Goal: Task Accomplishment & Management: Use online tool/utility

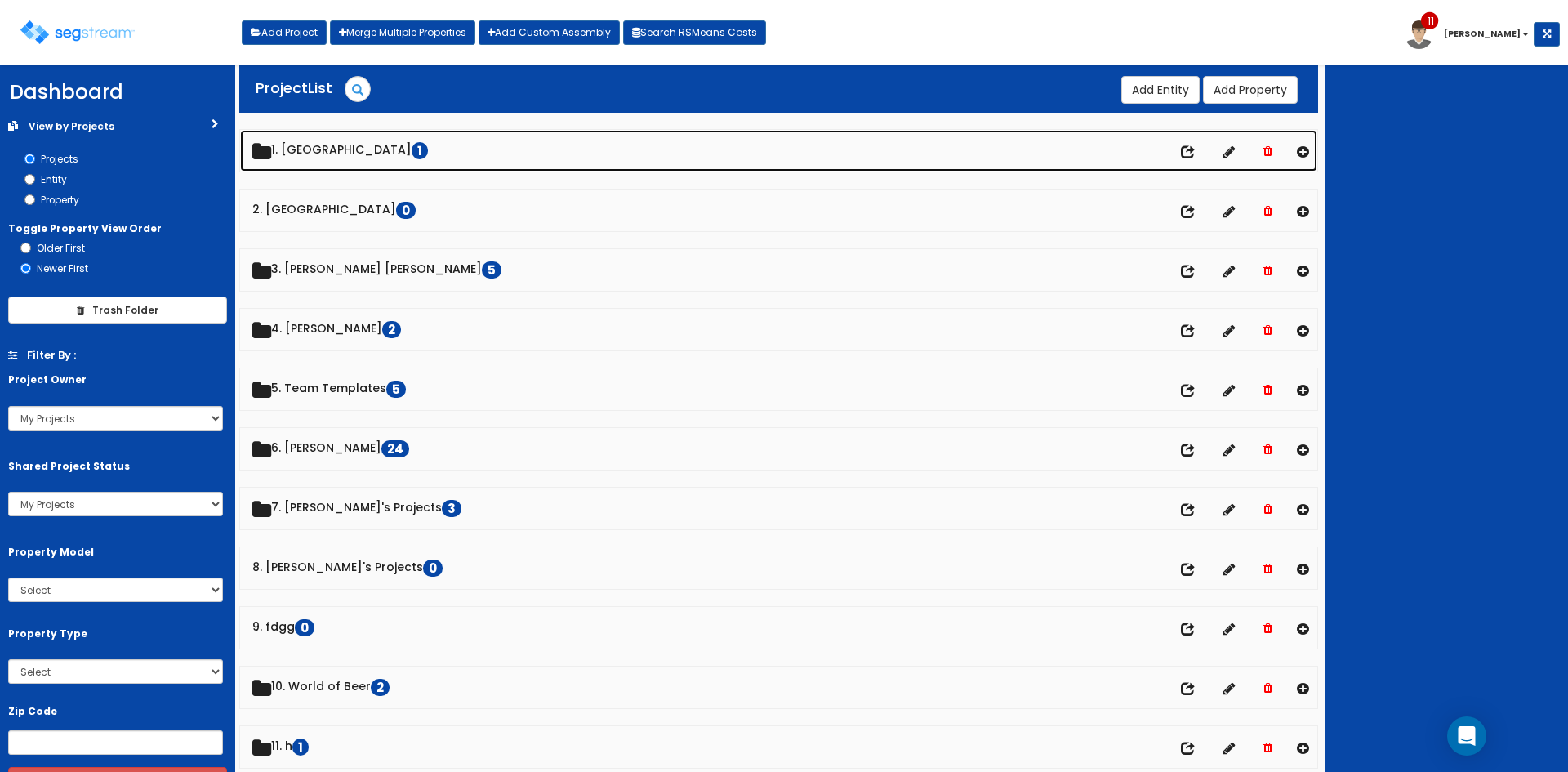
click at [328, 153] on link "1. Barnsley Resort 1" at bounding box center [778, 151] width 1077 height 41
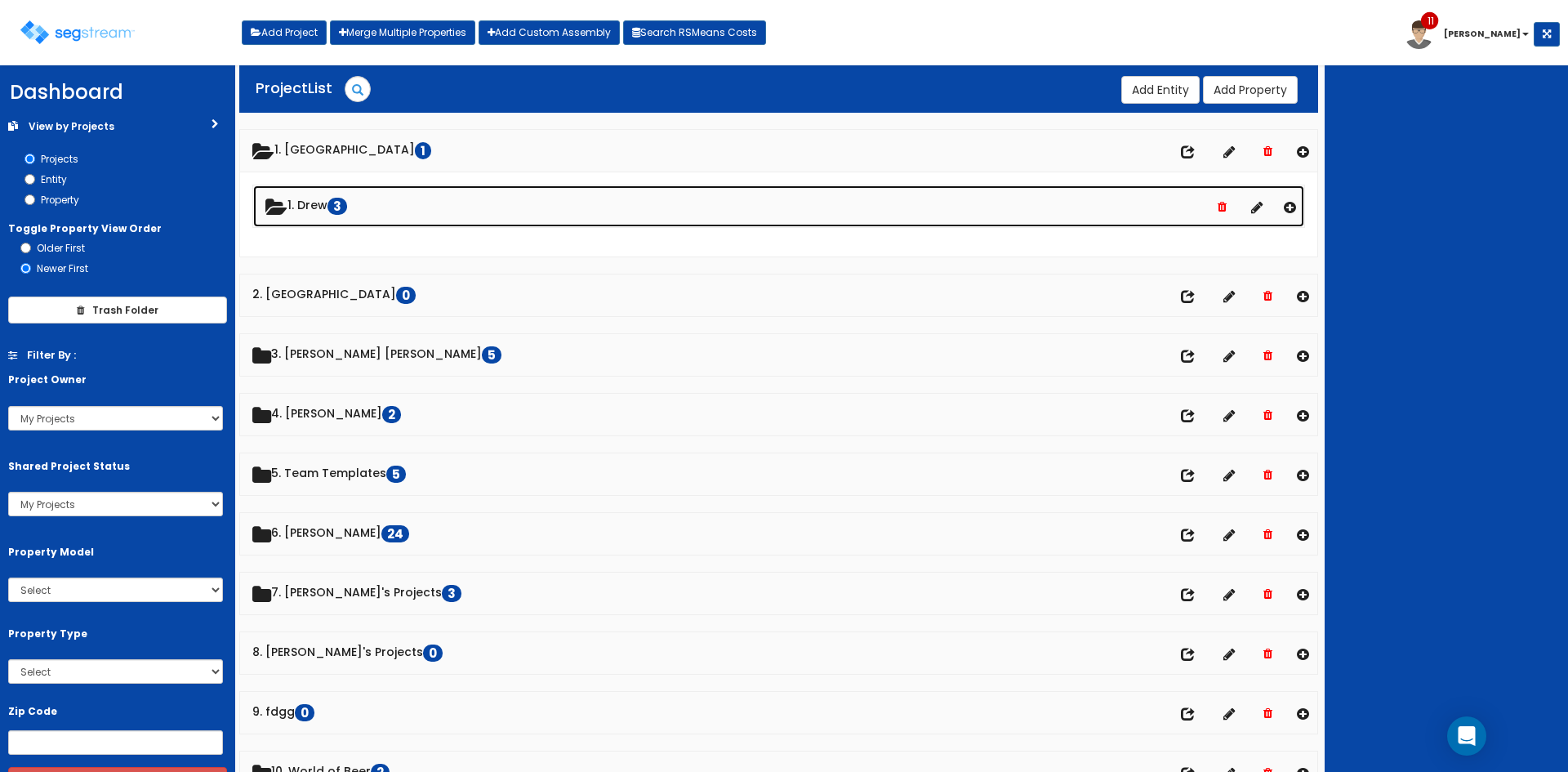
click at [342, 213] on link "1. Drew 3 No of property" at bounding box center [779, 207] width 1051 height 41
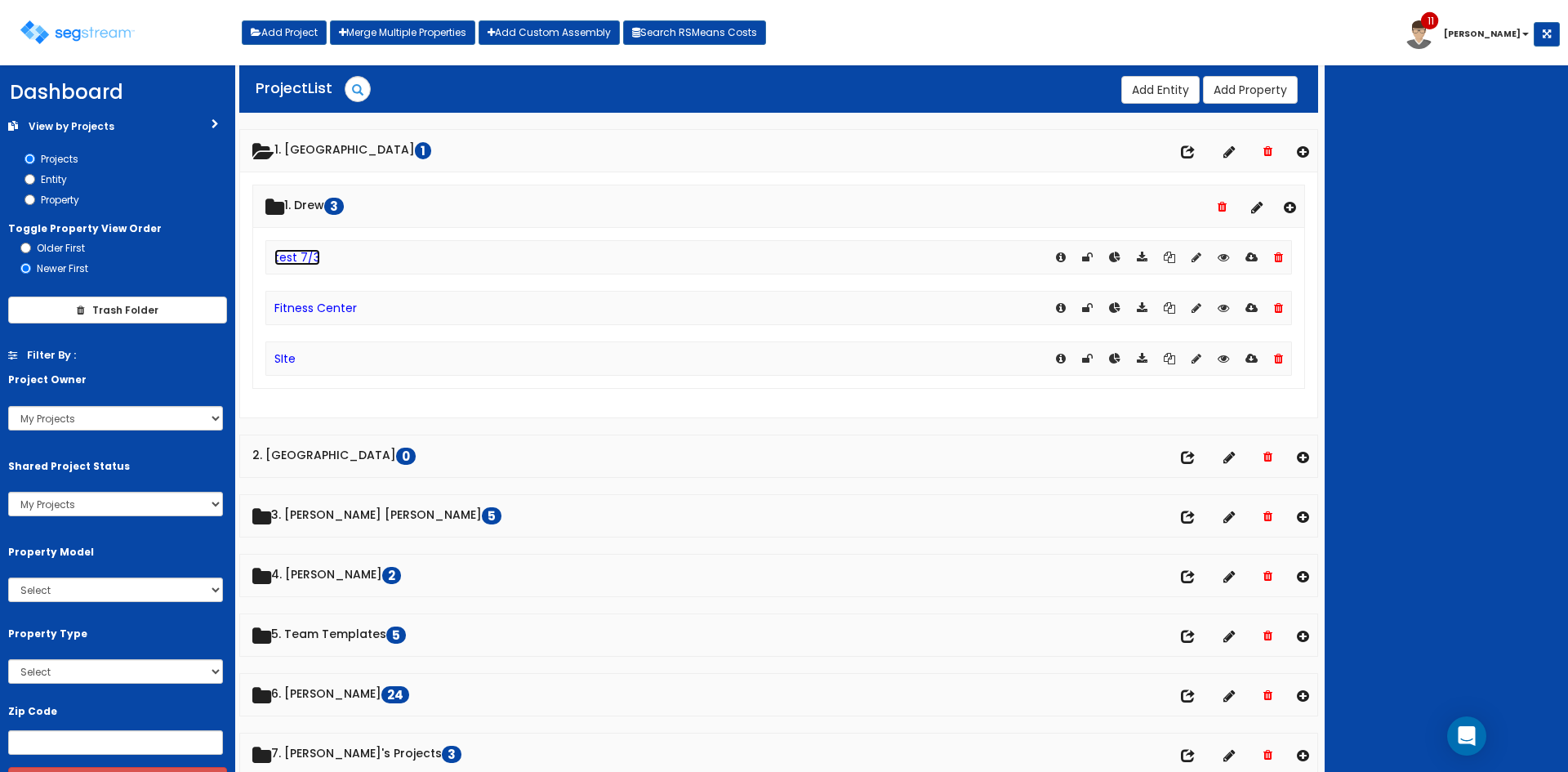
click at [307, 255] on link "test 7/3" at bounding box center [297, 257] width 46 height 16
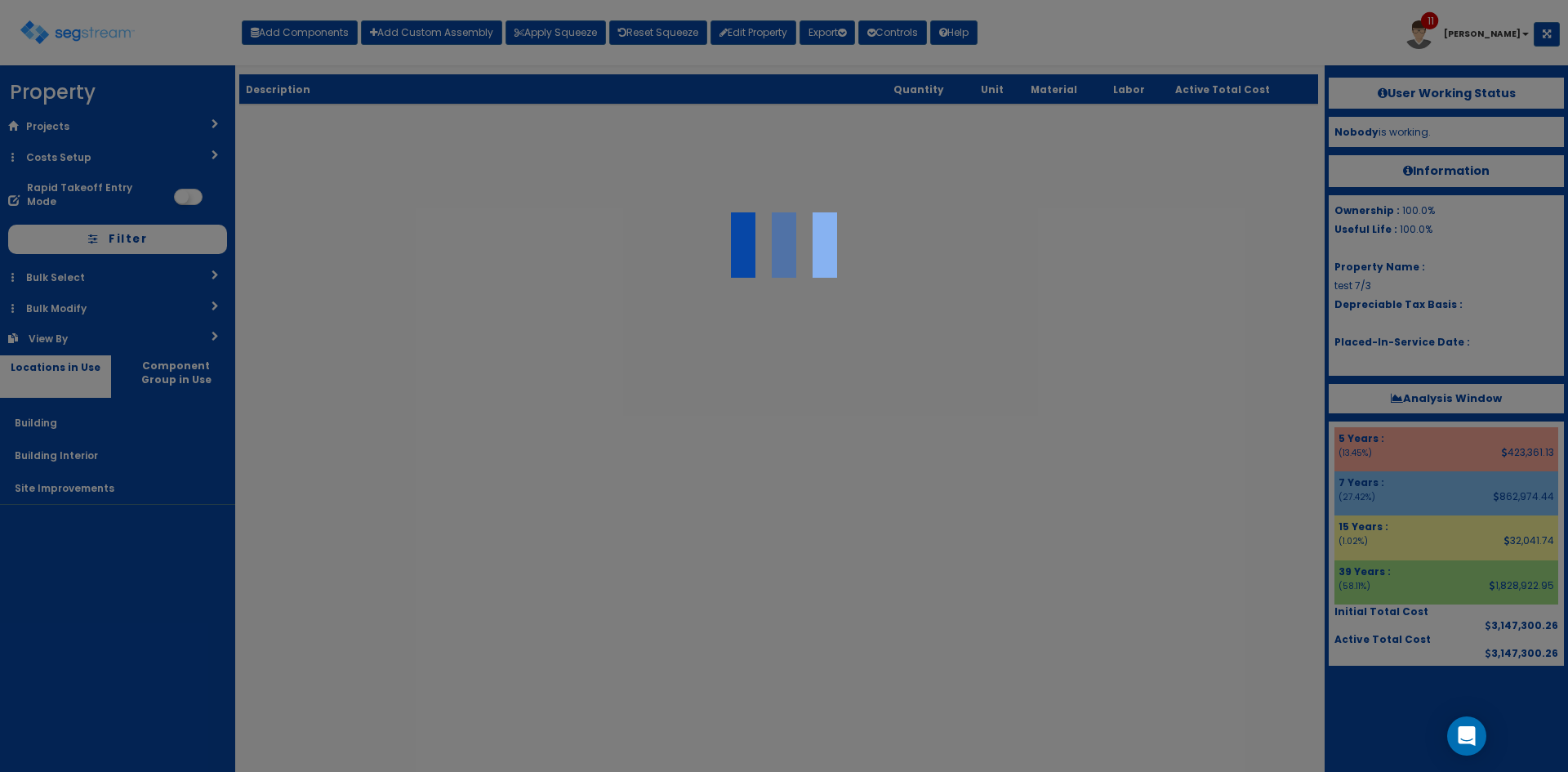
click at [327, 40] on div at bounding box center [784, 386] width 1568 height 772
click at [1099, 35] on div at bounding box center [784, 386] width 1568 height 772
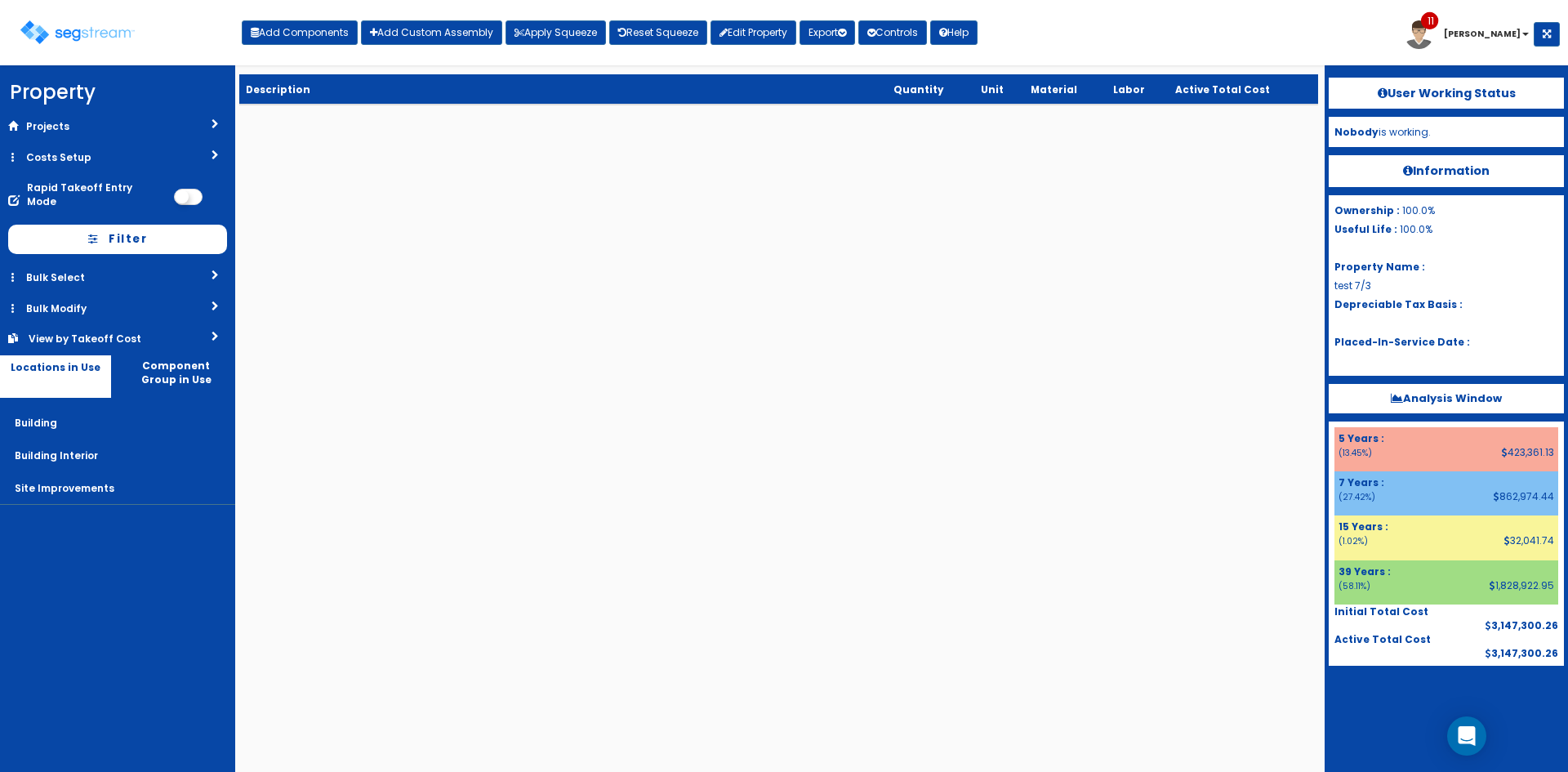
click at [1245, 43] on div "Toggle navigation Add Components Add Custom Assembly Apply Squeeze Reset Squeez…" at bounding box center [784, 39] width 1552 height 53
click at [307, 39] on button "Add Components" at bounding box center [299, 32] width 116 height 24
select select "5Y"
select select "default"
select select
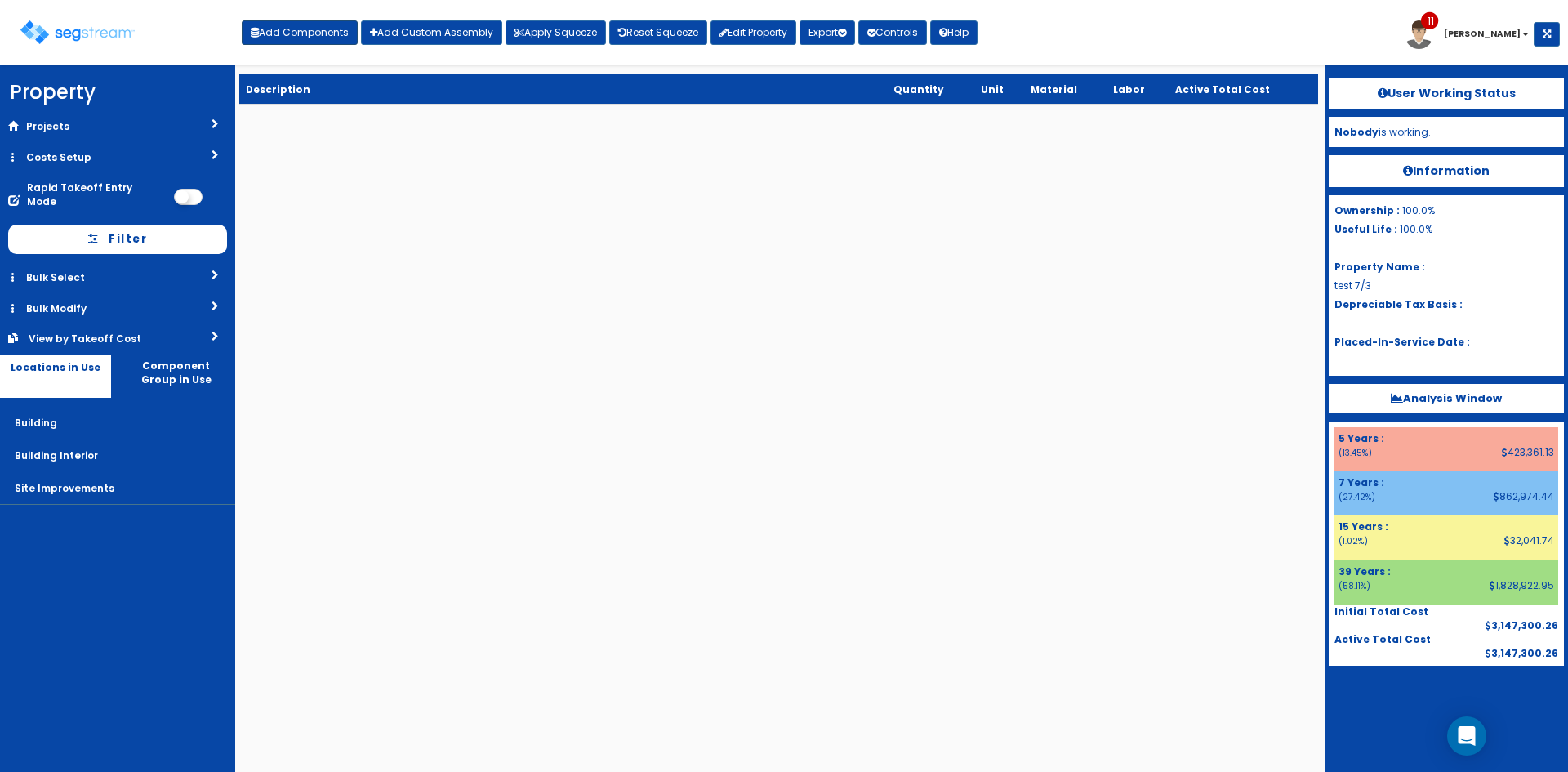
select select
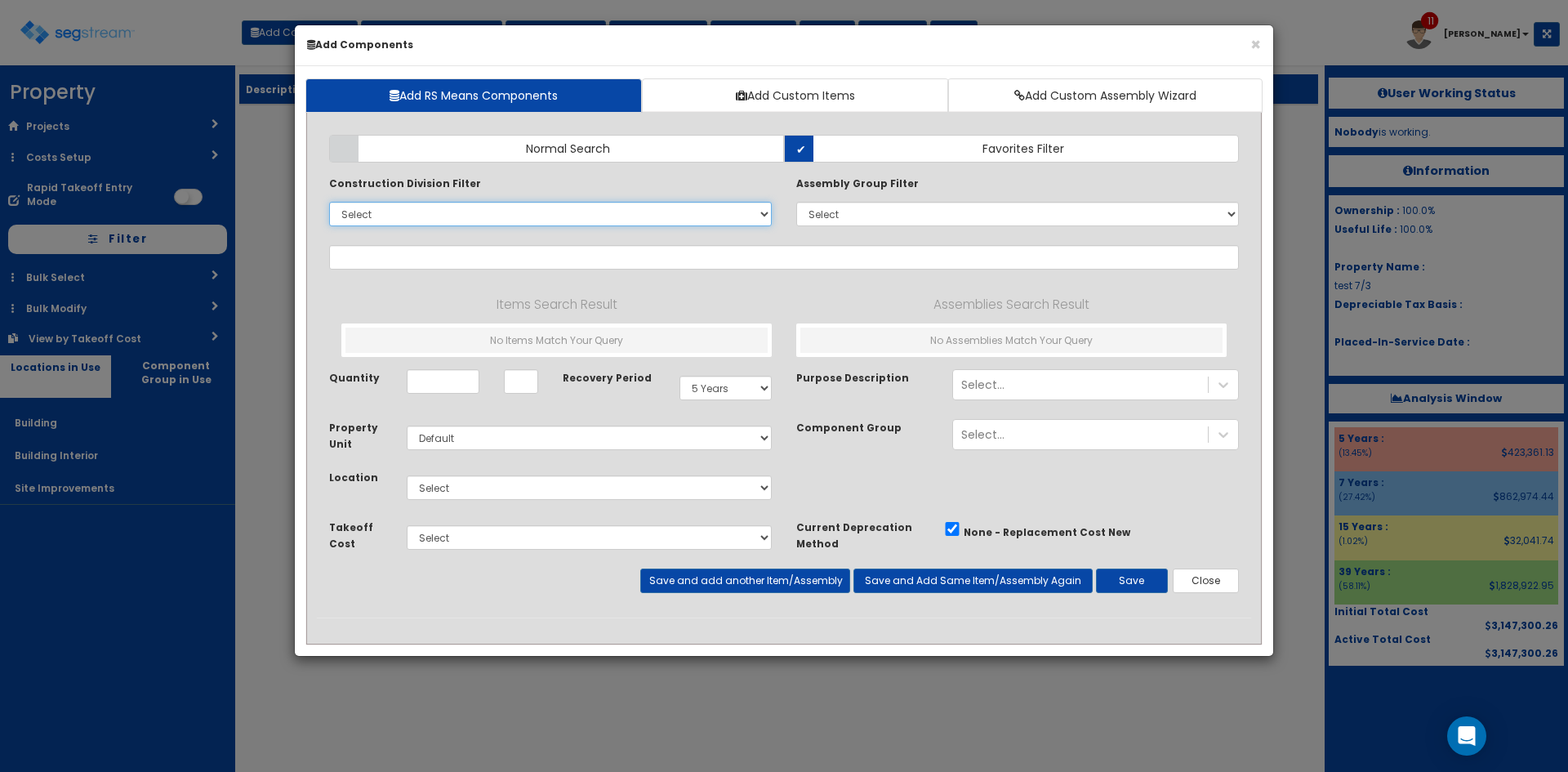
click at [412, 218] on select "Select 0. Custom Item 1. General Requirements 2. Existing Conditions 3. Concret…" at bounding box center [550, 214] width 443 height 24
click at [711, 222] on select "Select 0. Custom Item 1. General Requirements 2. Existing Conditions 3. Concret…" at bounding box center [550, 214] width 443 height 24
select select "31000000"
click at [329, 202] on select "Select 0. Custom Item 1. General Requirements 2. Existing Conditions 3. Concret…" at bounding box center [550, 214] width 443 height 24
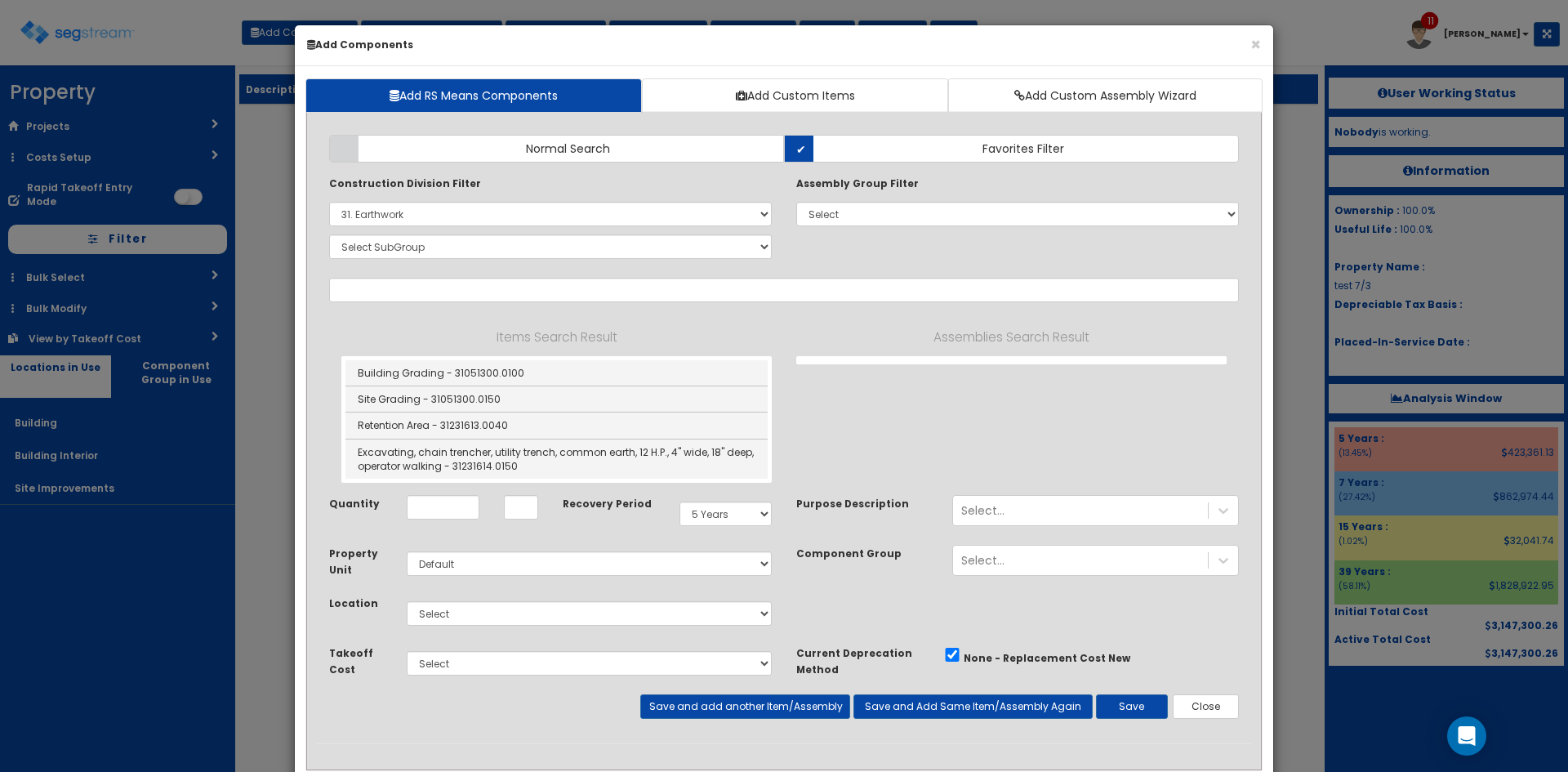
click at [489, 261] on div "Construction Division Filter Select 0. Custom Item 1. General Requirements 2. E…" at bounding box center [551, 220] width 467 height 91
click at [489, 248] on select "Select SubGroup 1. Borrow (31051310) 2. Borrow (31051610) 3. Plant Mixed Bitumi…" at bounding box center [550, 246] width 443 height 24
click at [572, 211] on select "Select 0. Custom Item 1. General Requirements 2. Existing Conditions 3. Concret…" at bounding box center [550, 214] width 443 height 24
select select
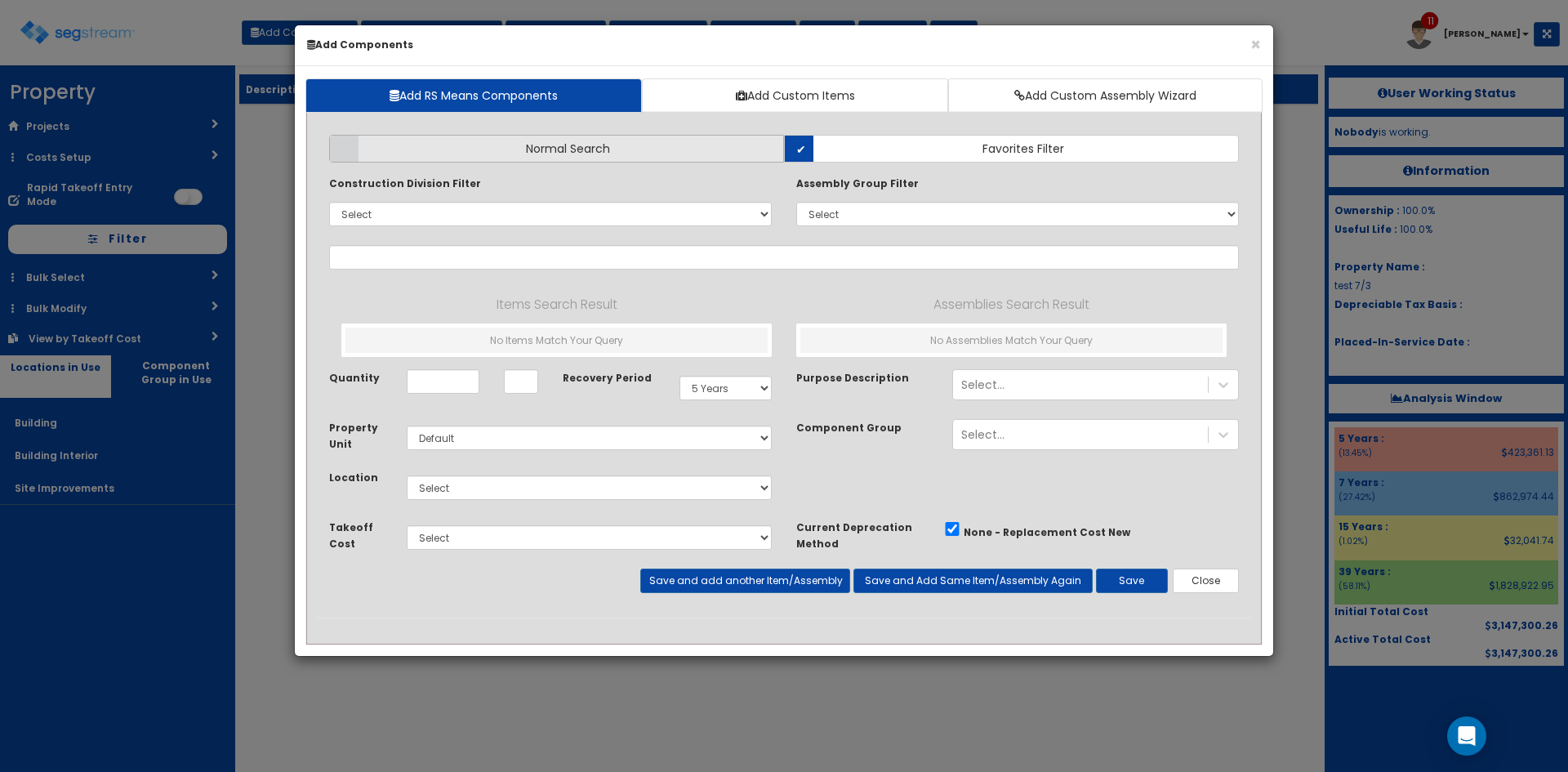
click at [579, 143] on span "Normal Search" at bounding box center [567, 149] width 84 height 16
click at [0, 0] on input "Normal Search" at bounding box center [0, 0] width 0 height 0
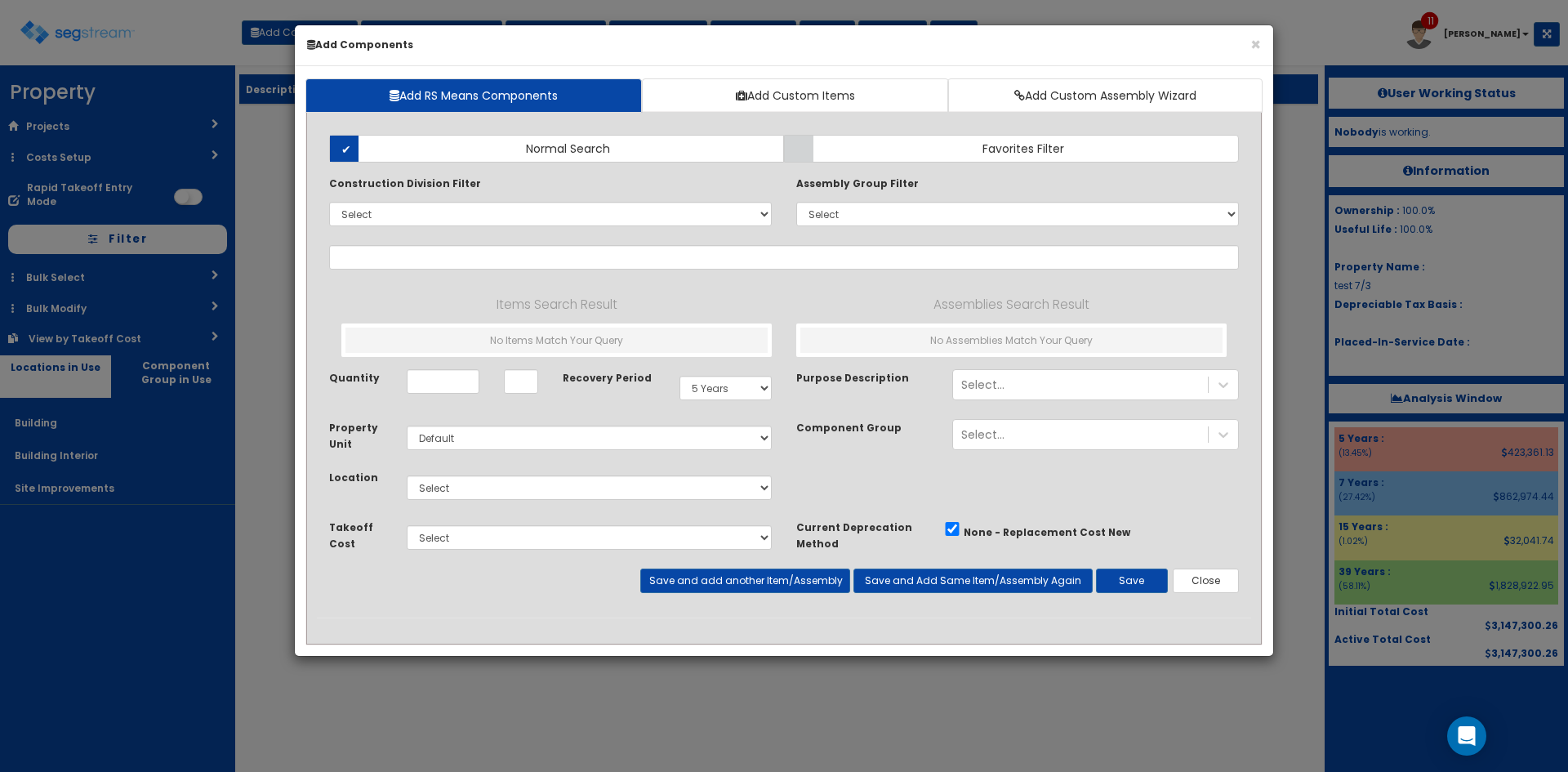
click at [436, 271] on div "Add Items Add Assemblies Both Normal Search Select" at bounding box center [784, 370] width 934 height 495
click at [438, 261] on input "text" at bounding box center [784, 257] width 910 height 24
click at [431, 253] on input "asphalt" at bounding box center [784, 257] width 910 height 24
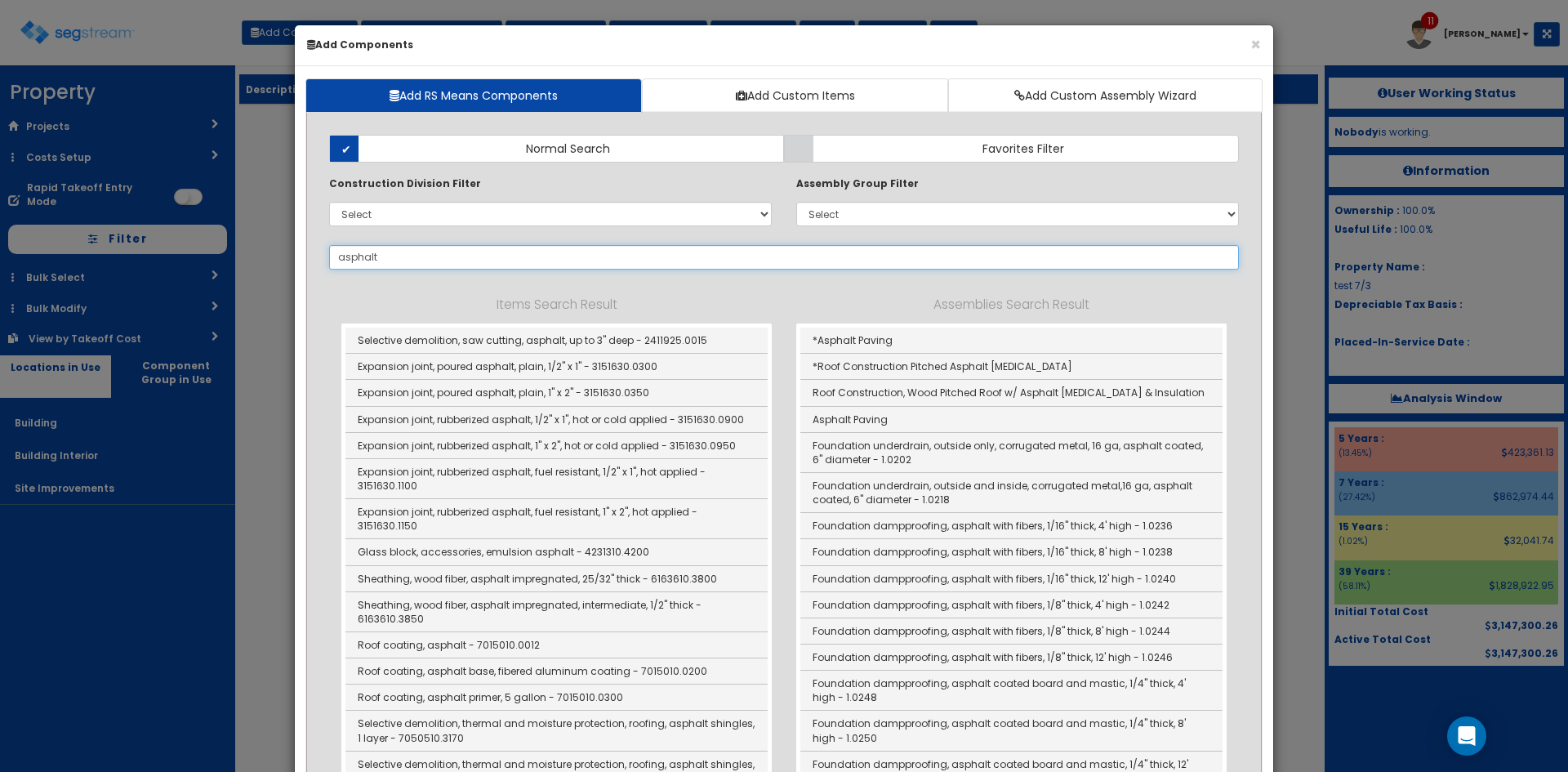
type input "asphalt"
click at [679, 210] on select "Select 0. Custom Item 1. General Requirements 2. Existing Conditions 3. Concret…" at bounding box center [550, 214] width 443 height 24
click at [459, 223] on select "Select 0. Custom Item 1. General Requirements 2. Existing Conditions 3. Concret…" at bounding box center [550, 214] width 443 height 24
select select "31000000"
click at [329, 202] on select "Select 0. Custom Item 1. General Requirements 2. Existing Conditions 3. Concret…" at bounding box center [550, 214] width 443 height 24
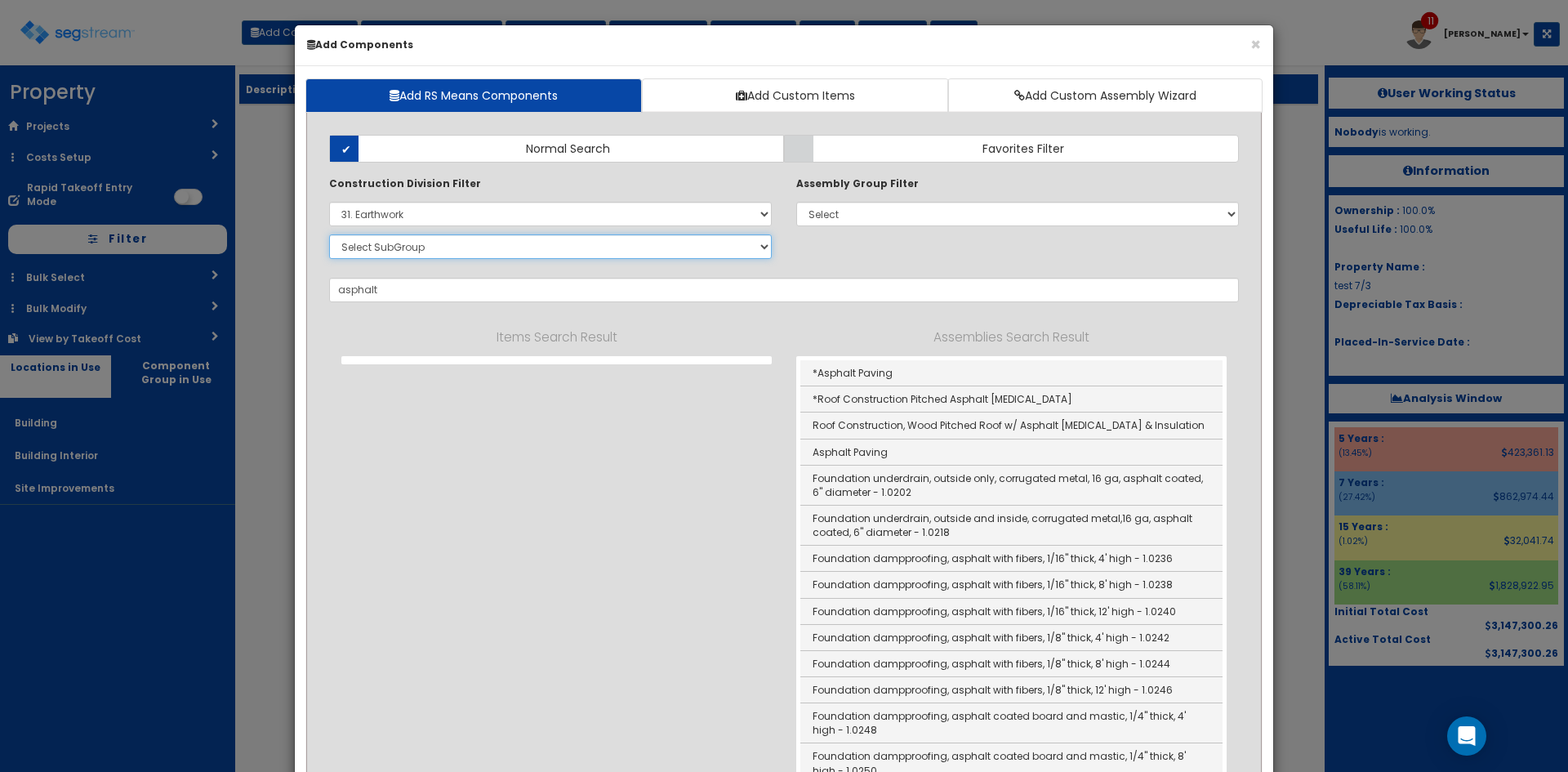
click at [629, 242] on select "Select SubGroup 1. Borrow (31051310) 2. Borrow (31051610) 3. Plant Mixed Bitumi…" at bounding box center [550, 246] width 443 height 24
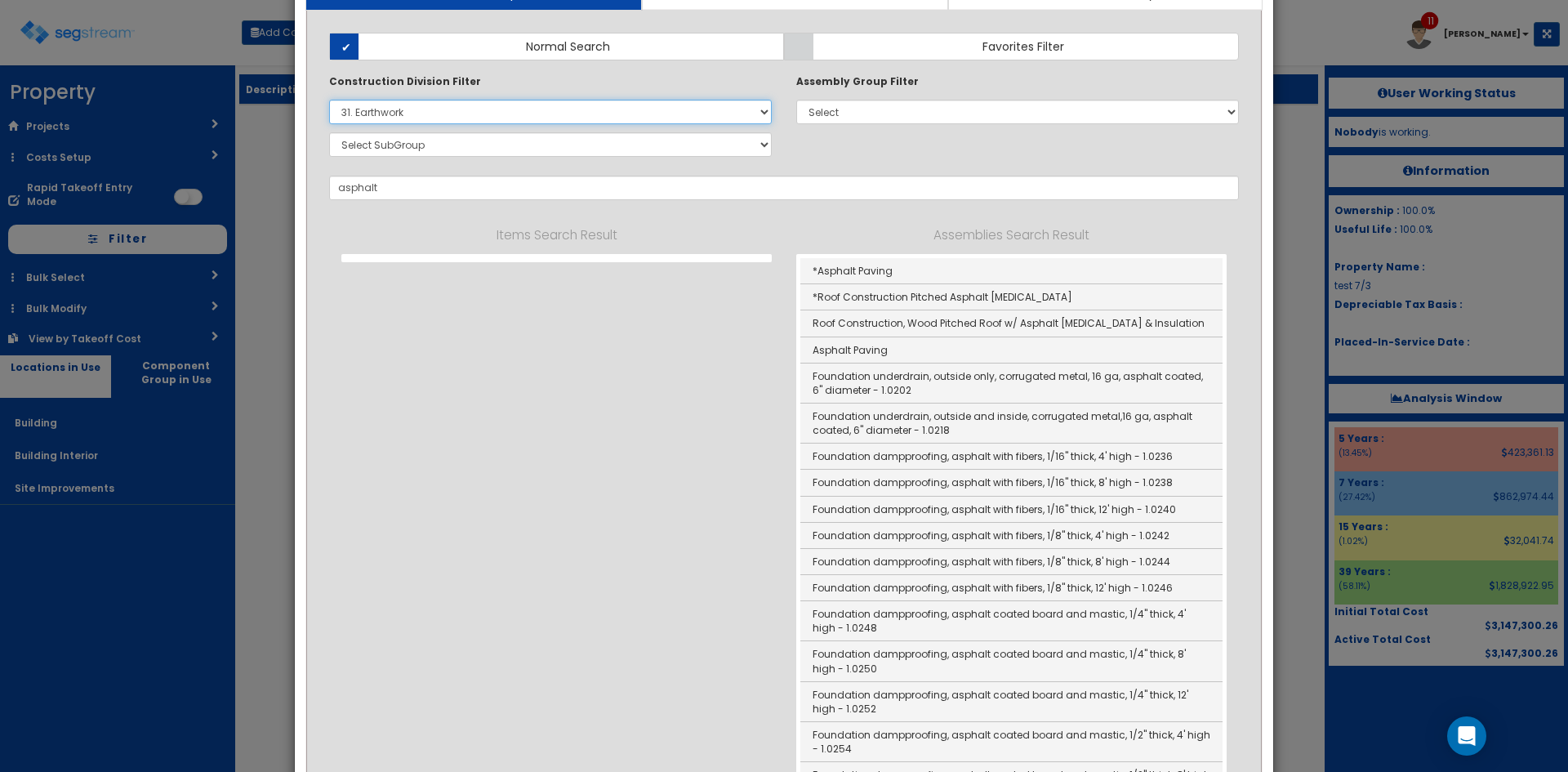
click at [546, 109] on select "Select 0. Custom Item 1. General Requirements 2. Existing Conditions 3. Concret…" at bounding box center [550, 112] width 443 height 24
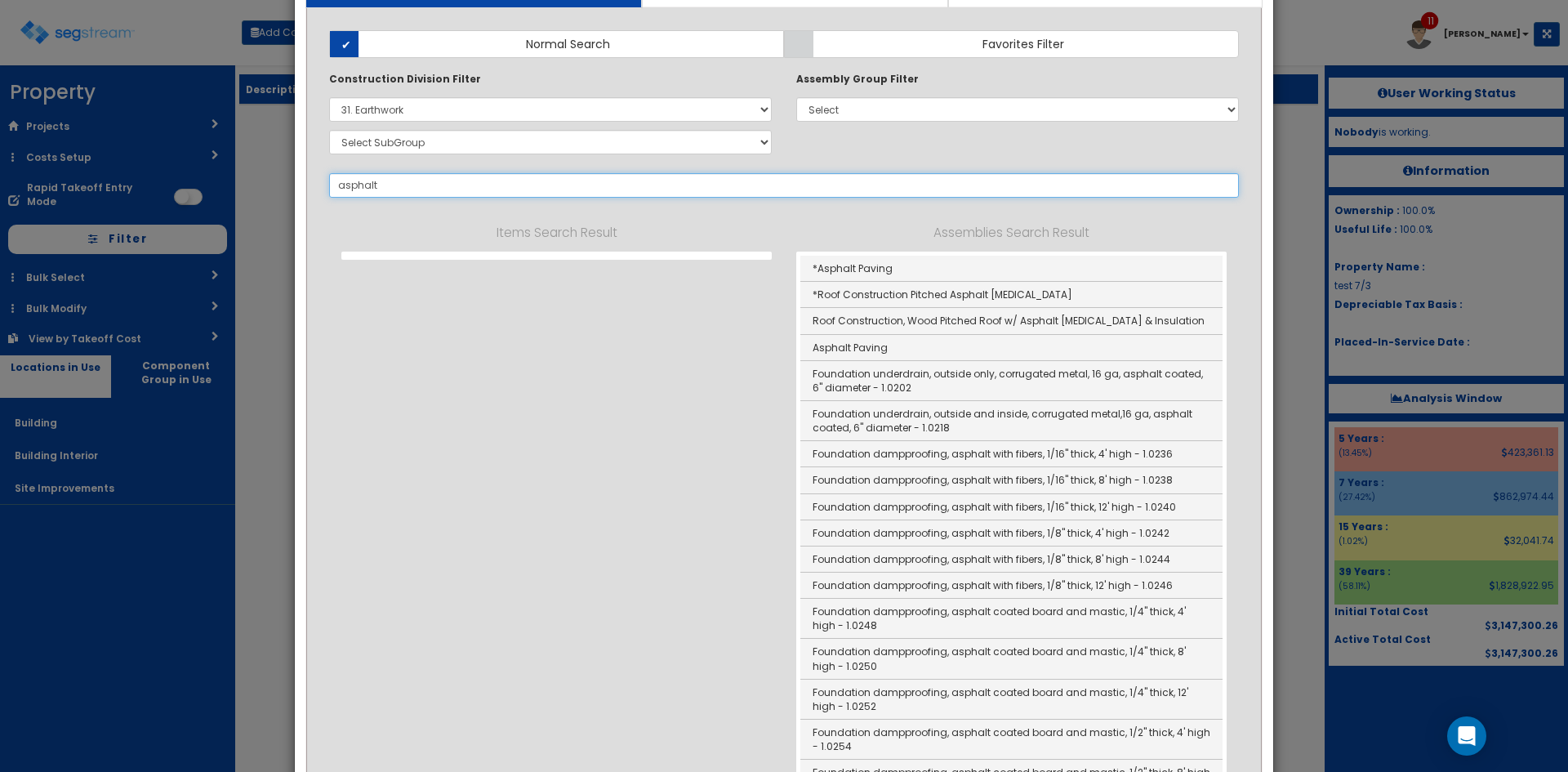
click at [424, 196] on input "asphalt" at bounding box center [784, 185] width 910 height 24
drag, startPoint x: 418, startPoint y: 187, endPoint x: 248, endPoint y: 186, distance: 170.0
click at [248, 186] on div "× Add Components Add RS Means Components Add Custom Items Add Custom Assembly W…" at bounding box center [784, 386] width 1568 height 772
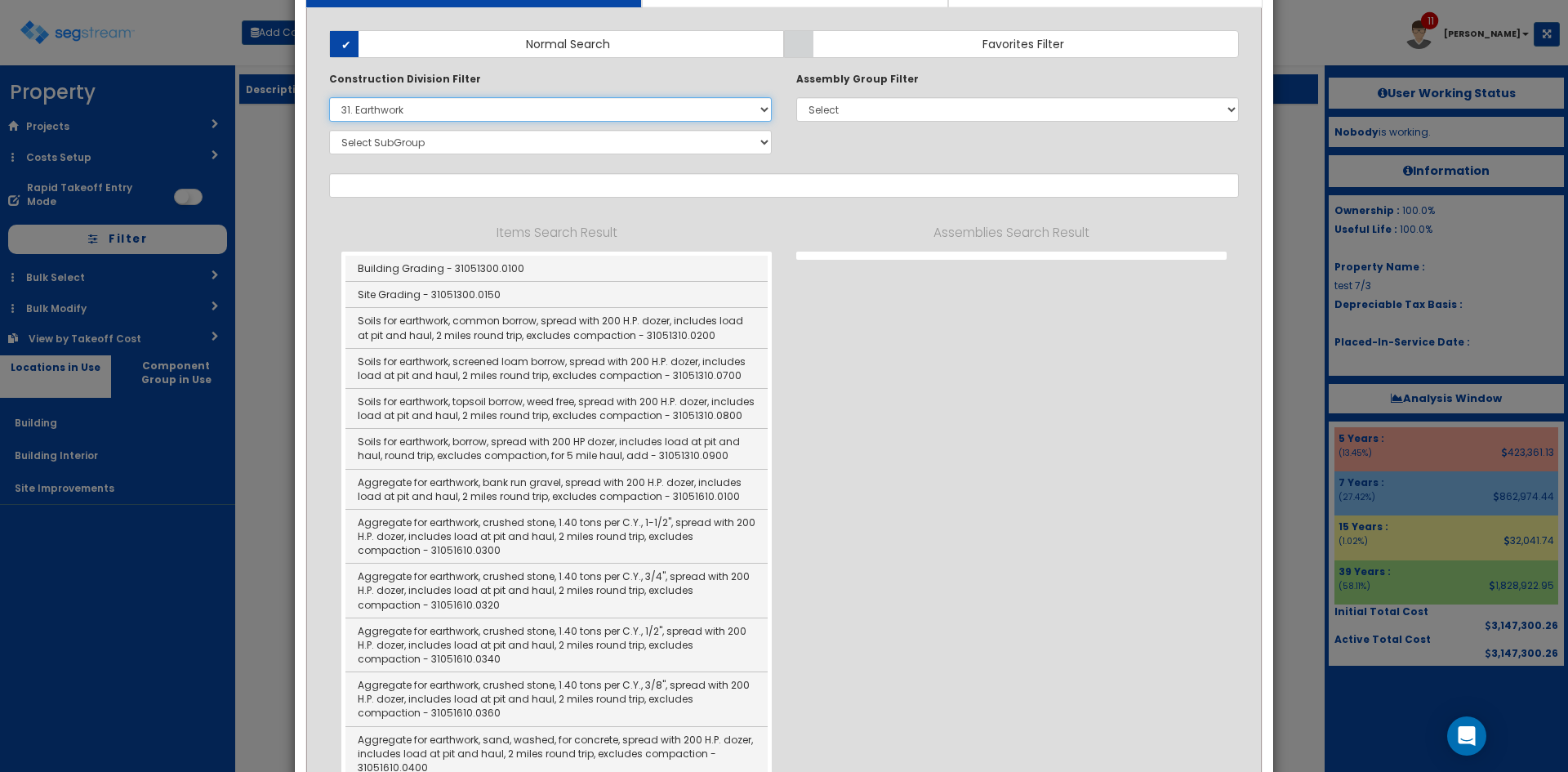
click at [500, 113] on select "Select 0. Custom Item 1. General Requirements 2. Existing Conditions 3. Concret…" at bounding box center [550, 109] width 443 height 24
select select
click at [329, 97] on select "Select 0. Custom Item 1. General Requirements 2. Existing Conditions 3. Concret…" at bounding box center [550, 109] width 443 height 24
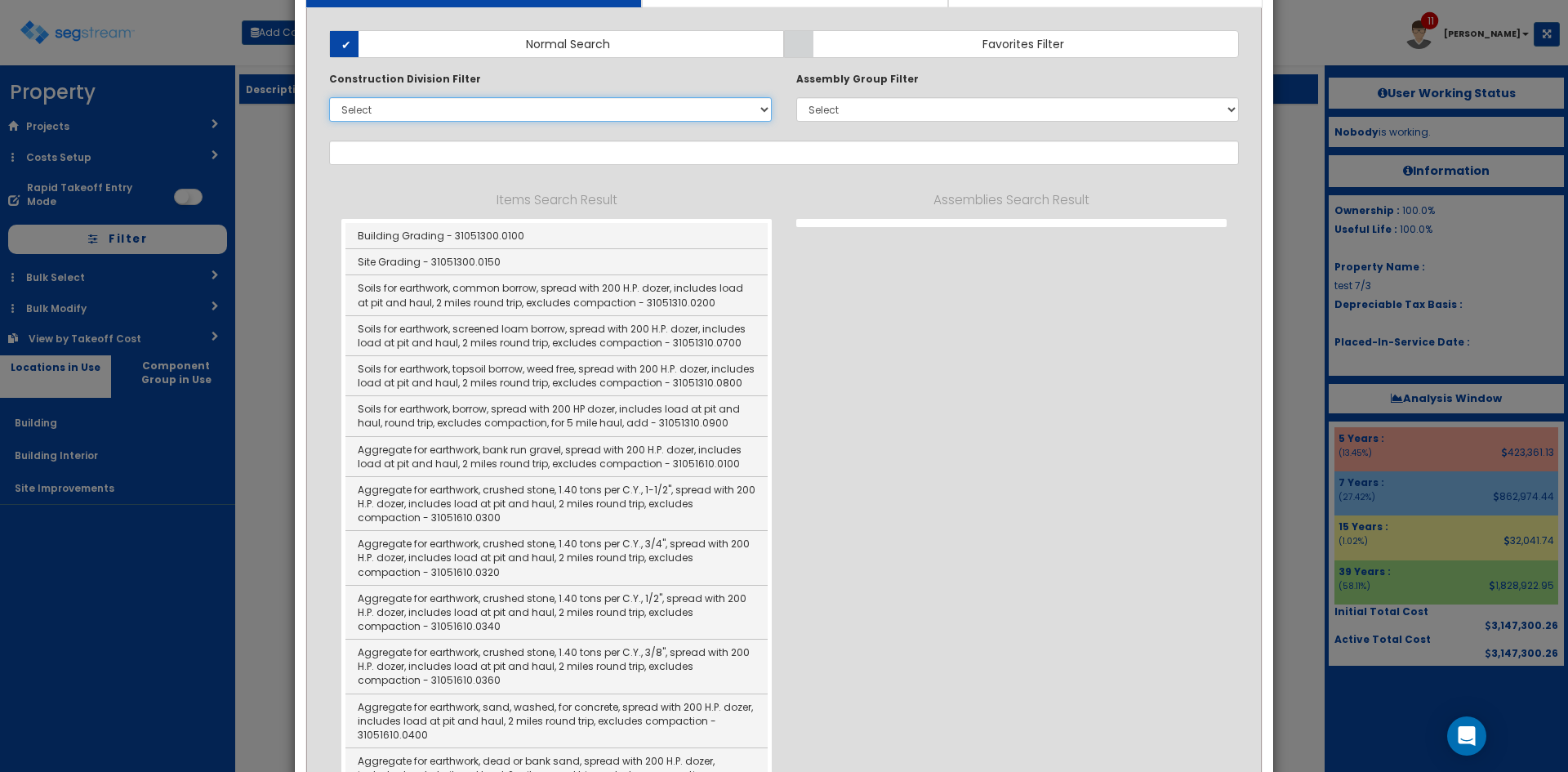
scroll to position [0, 0]
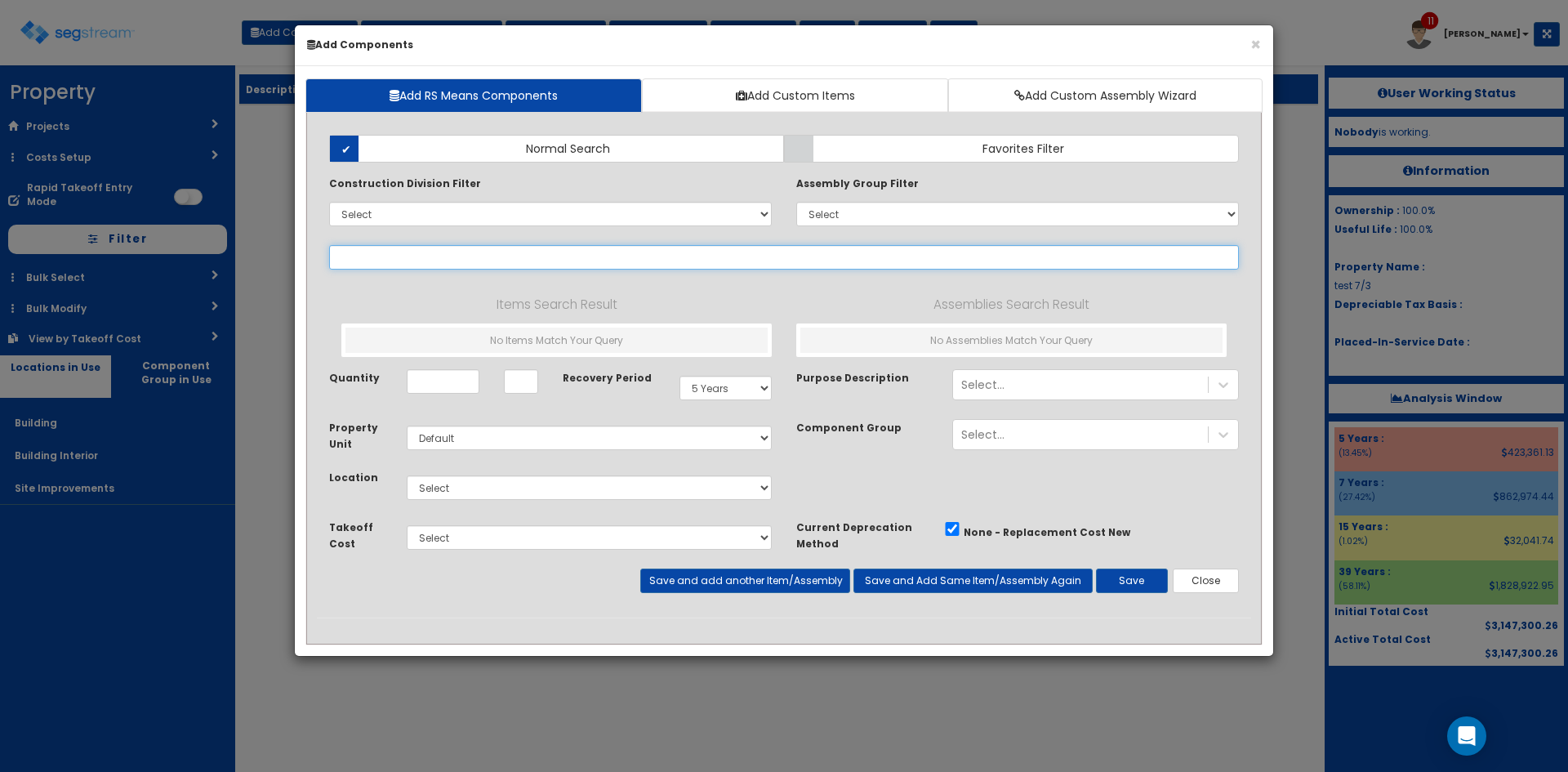
click at [469, 257] on input "text" at bounding box center [784, 257] width 910 height 24
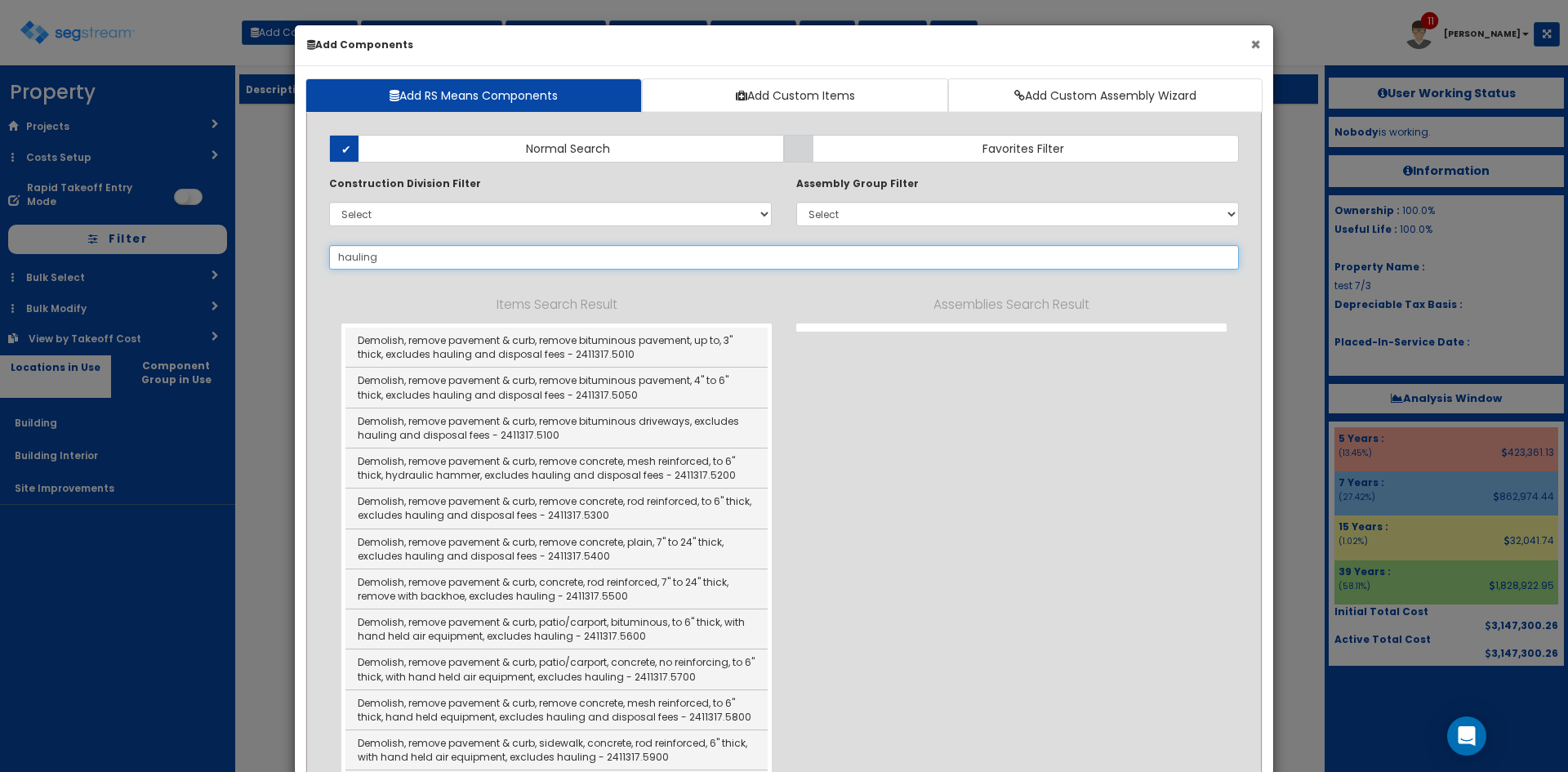
type input "hauling"
click at [1257, 46] on button "×" at bounding box center [1256, 44] width 11 height 17
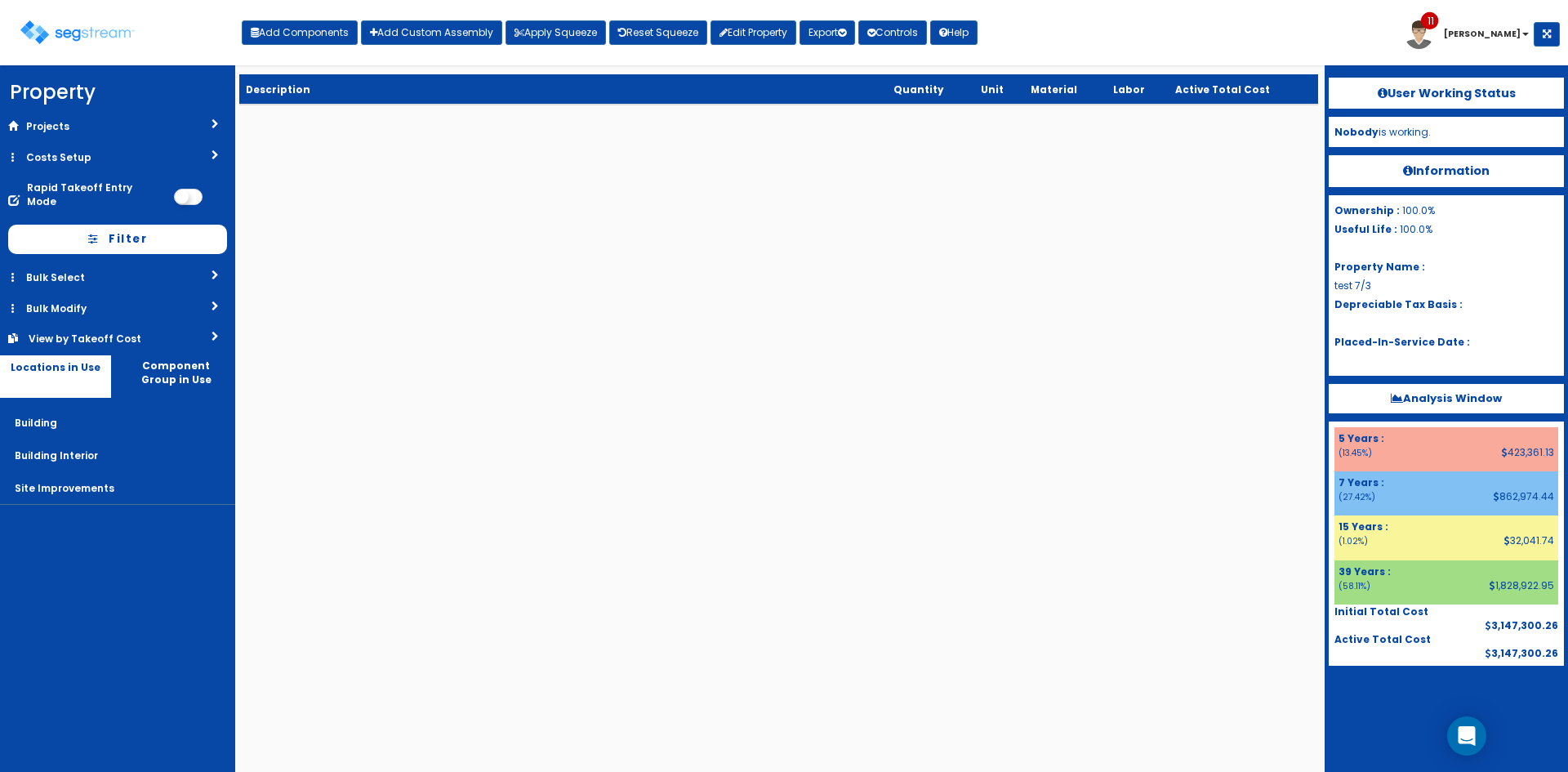
click at [1252, 44] on div "Toggle navigation Add Components Add Custom Assembly Apply Squeeze Reset Squeez…" at bounding box center [784, 39] width 1552 height 53
